Goal: Entertainment & Leisure: Browse casually

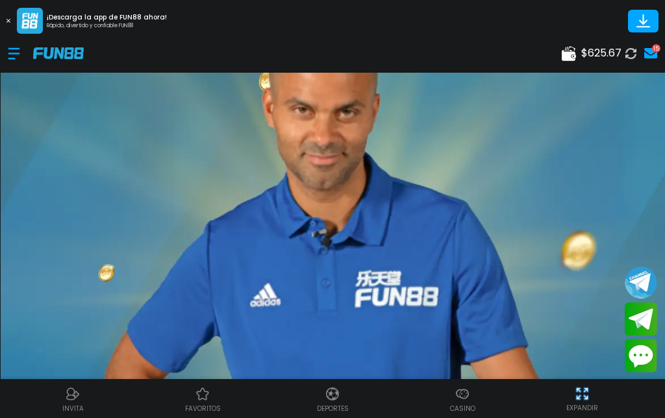
click at [463, 395] on img at bounding box center [462, 394] width 16 height 16
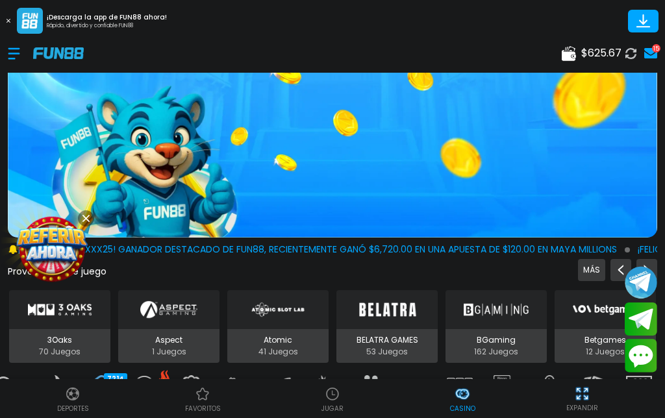
scroll to position [201, 0]
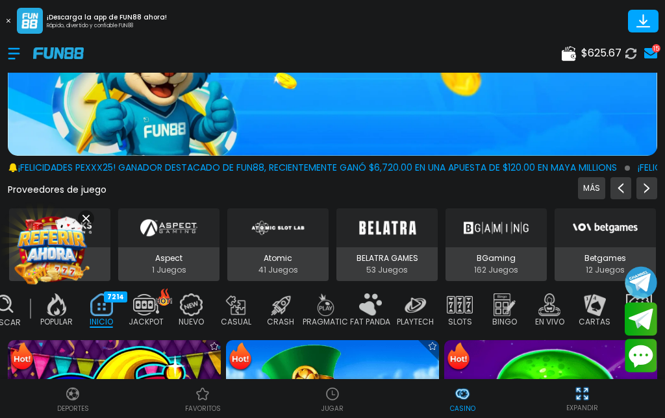
click at [6, 315] on div "Buscar" at bounding box center [4, 311] width 38 height 46
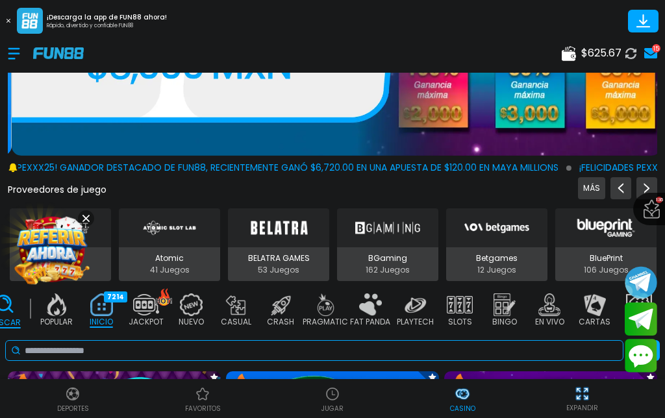
click at [365, 350] on input at bounding box center [321, 351] width 593 height 14
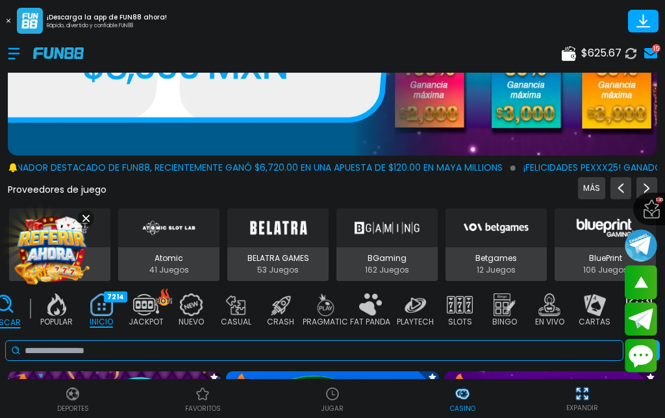
scroll to position [15, 0]
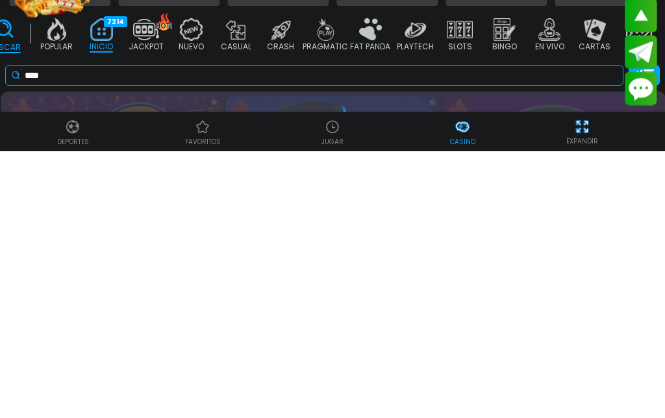
type input "****"
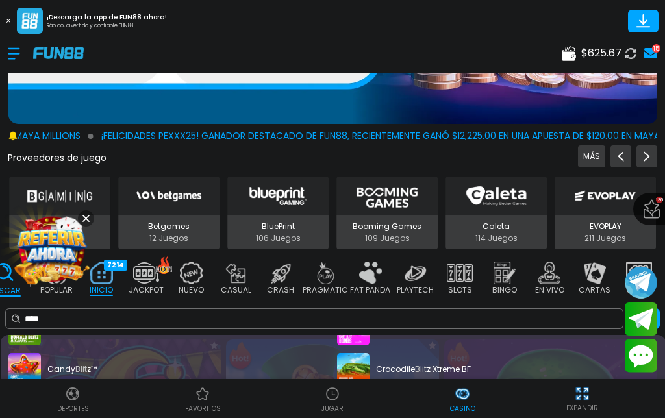
scroll to position [231, 0]
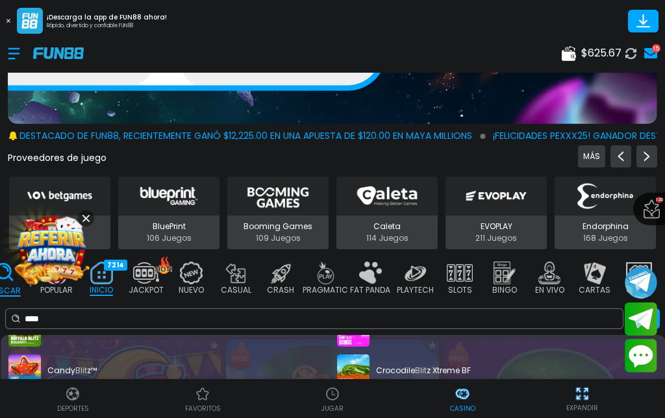
click at [435, 354] on div "Crocodile Blit z Xtreme BF" at bounding box center [497, 370] width 321 height 32
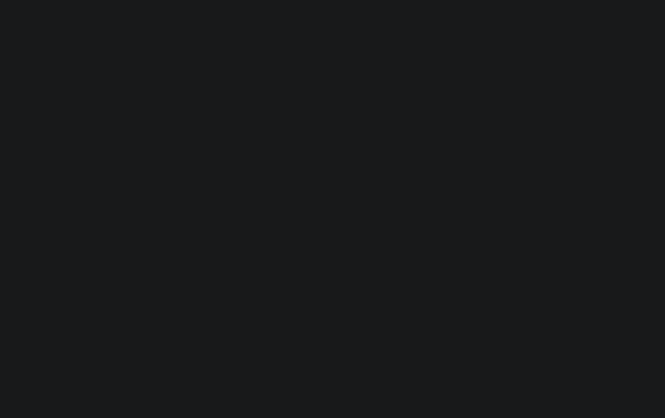
scroll to position [53, 0]
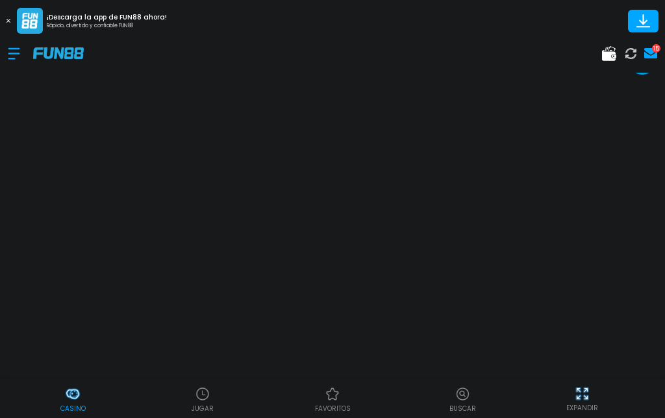
click at [1, 19] on button at bounding box center [8, 20] width 17 height 17
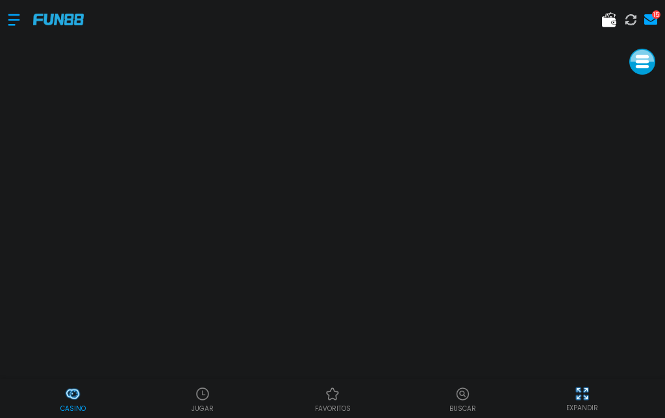
click at [576, 411] on p "EXPANDIR" at bounding box center [582, 408] width 32 height 10
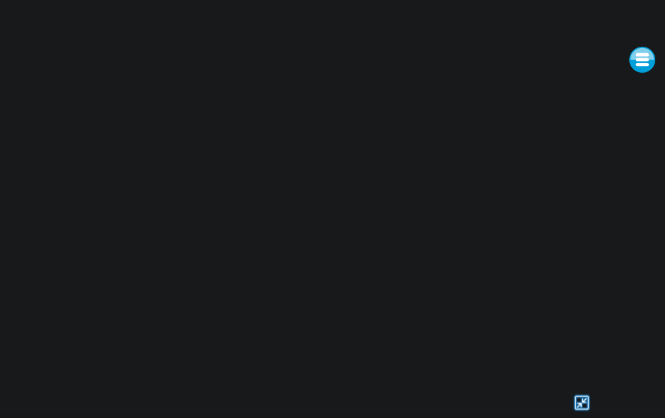
scroll to position [0, 0]
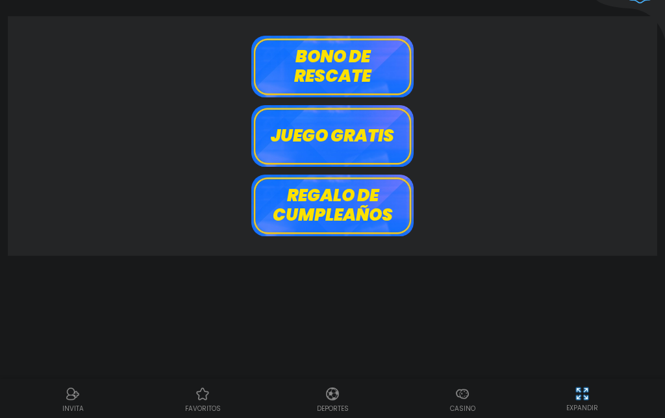
click at [291, 58] on button "Bono de rescate" at bounding box center [332, 67] width 162 height 62
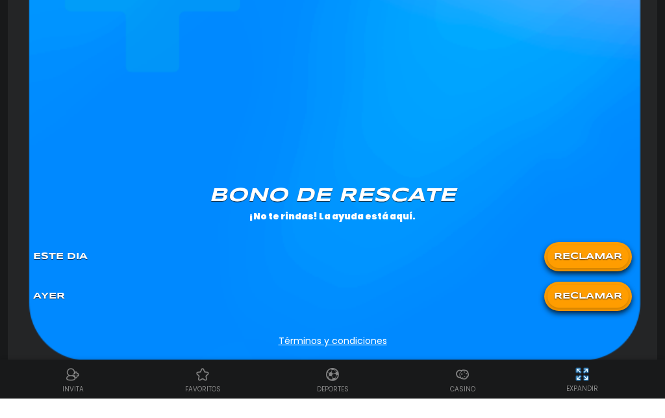
scroll to position [952, 0]
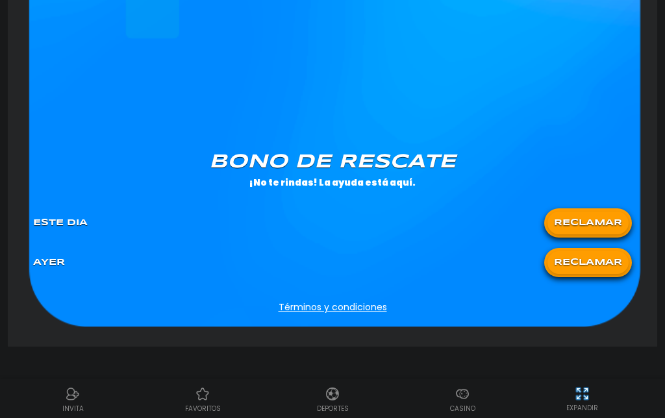
click at [612, 219] on button "RECLAMAR" at bounding box center [587, 223] width 81 height 23
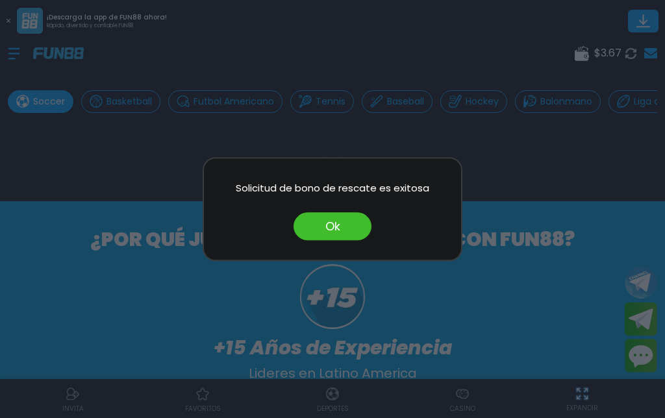
scroll to position [80, 0]
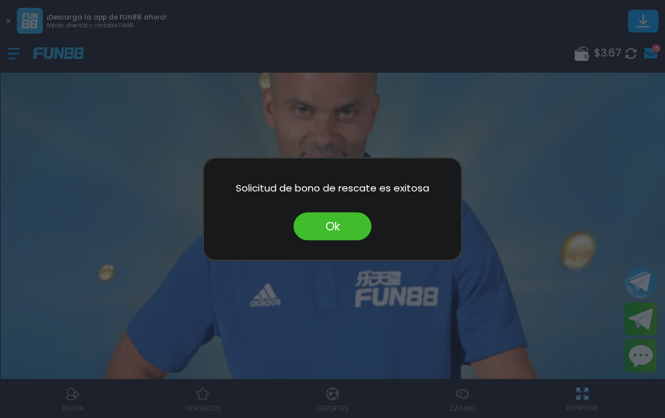
click at [333, 228] on button "Ok" at bounding box center [332, 226] width 78 height 28
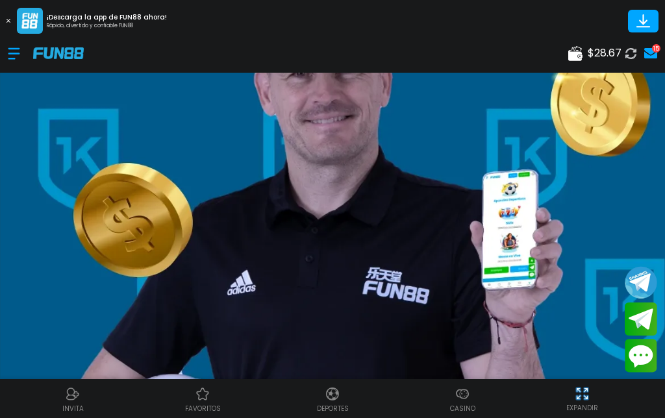
click at [201, 400] on img at bounding box center [203, 394] width 16 height 16
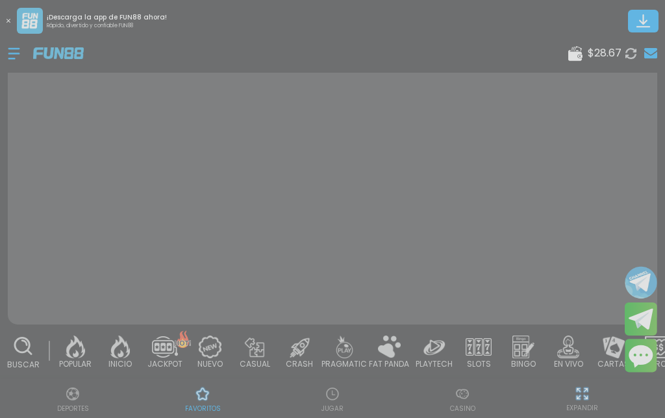
click at [474, 417] on html "¡Descarga la app de FUN88 ahora! Rápido, divertido y confiable FUN88 $ 28.67 Bu…" at bounding box center [332, 189] width 665 height 457
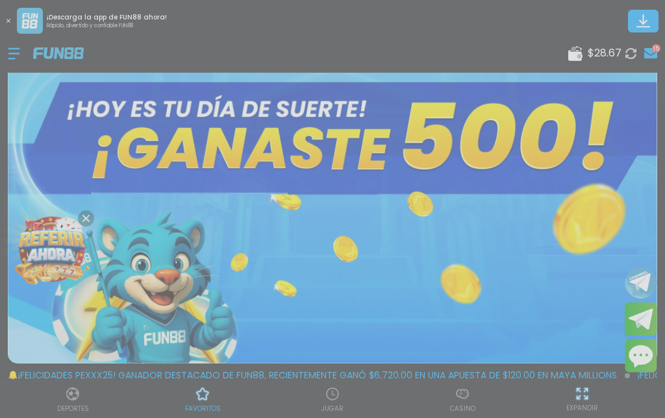
click at [251, 251] on div at bounding box center [332, 209] width 665 height 418
click at [259, 299] on div at bounding box center [332, 209] width 665 height 418
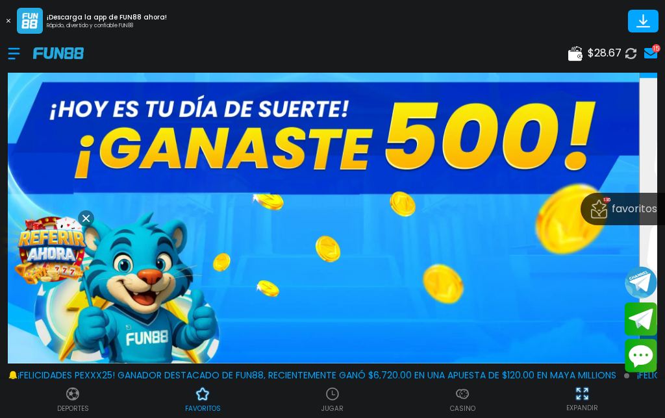
scroll to position [92, 0]
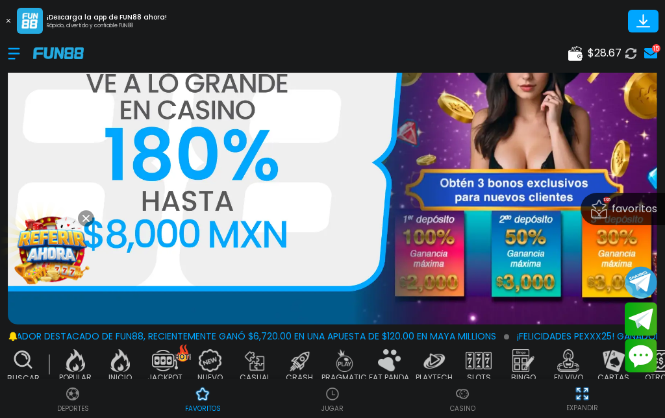
click at [245, 349] on img at bounding box center [254, 360] width 26 height 23
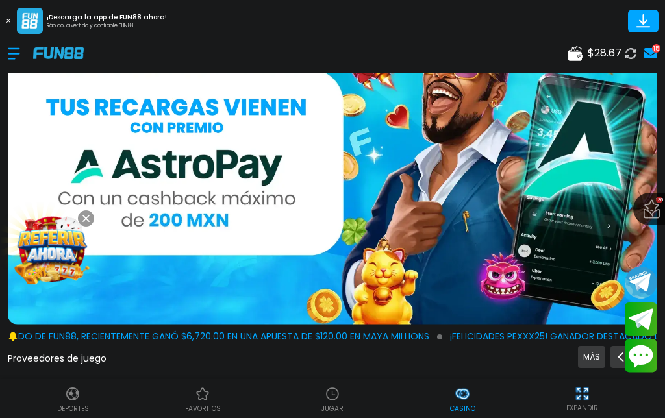
click at [339, 411] on p "JUGAR" at bounding box center [332, 409] width 22 height 10
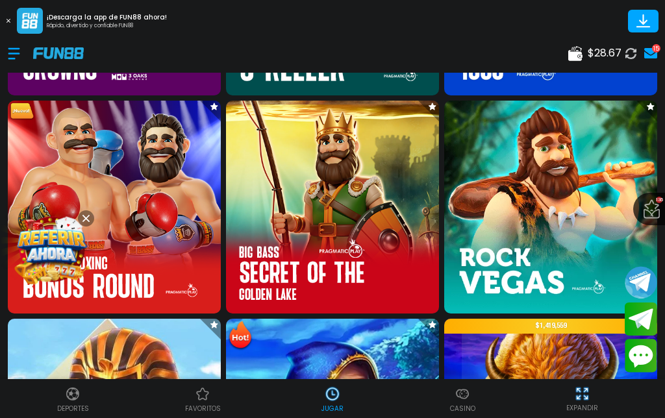
scroll to position [844, 0]
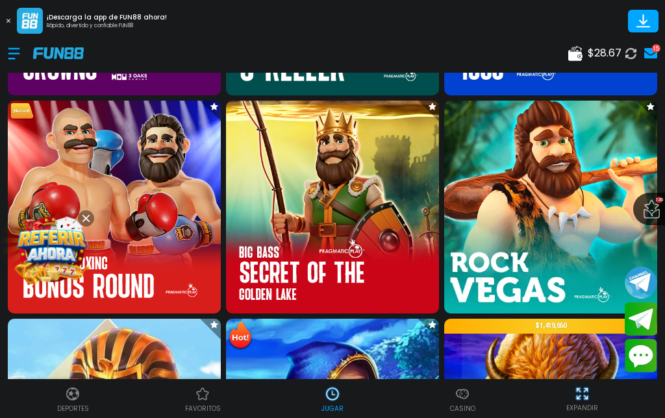
click at [543, 166] on img at bounding box center [551, 207] width 234 height 234
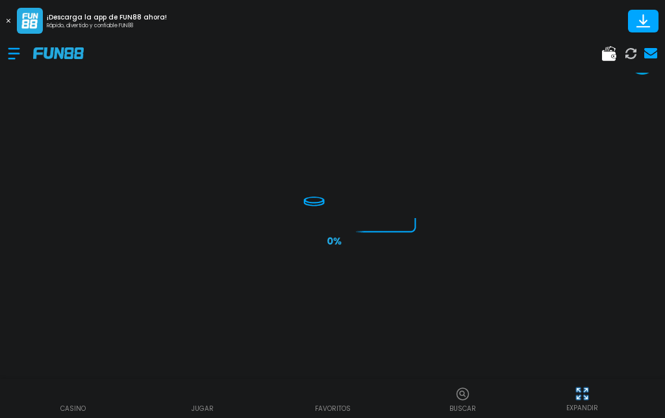
scroll to position [53, 0]
click at [8, 18] on button at bounding box center [8, 20] width 17 height 17
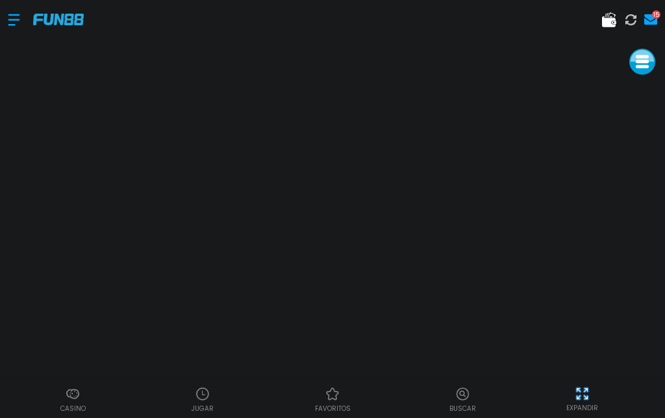
click at [576, 407] on p "EXPANDIR" at bounding box center [582, 408] width 32 height 10
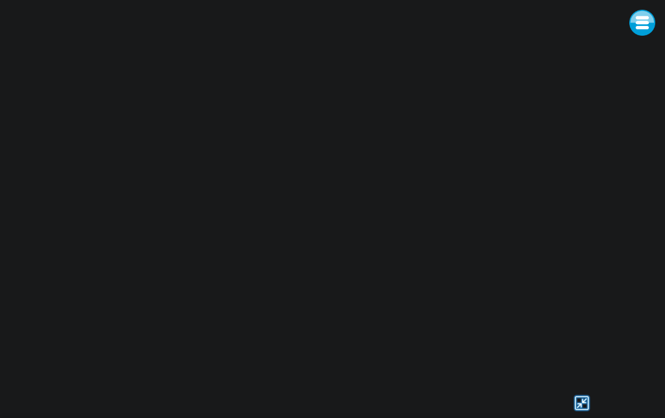
scroll to position [0, 0]
